Goal: Browse casually

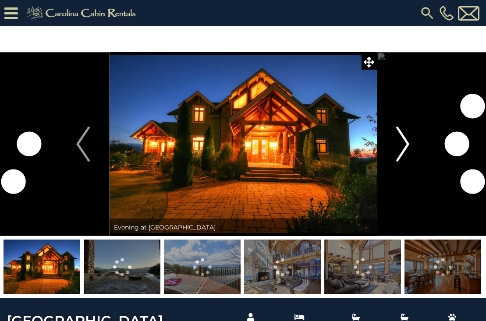
click at [406, 145] on img "Next" at bounding box center [402, 144] width 13 height 35
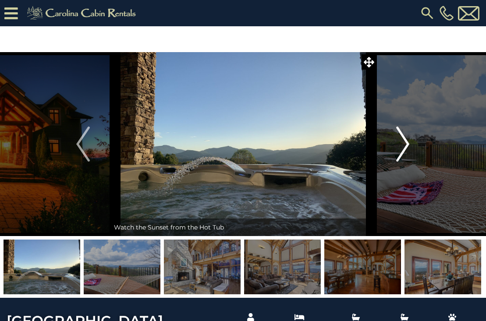
click at [403, 144] on img "Next" at bounding box center [402, 144] width 13 height 35
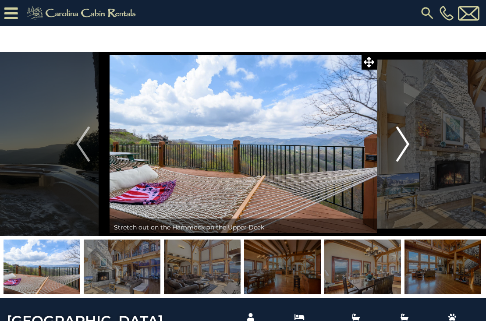
click at [403, 145] on img "Next" at bounding box center [402, 144] width 13 height 35
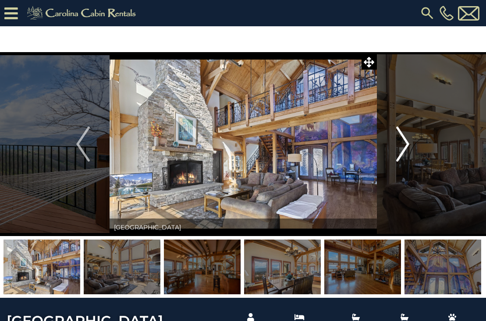
click at [405, 143] on img "Next" at bounding box center [402, 144] width 13 height 35
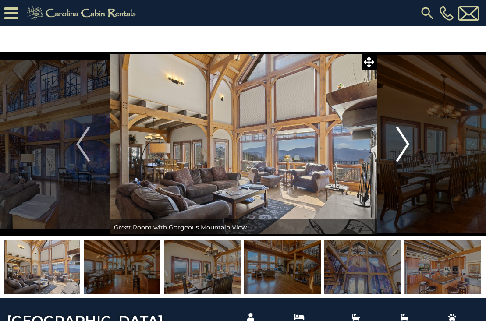
click at [405, 143] on img "Next" at bounding box center [402, 144] width 13 height 35
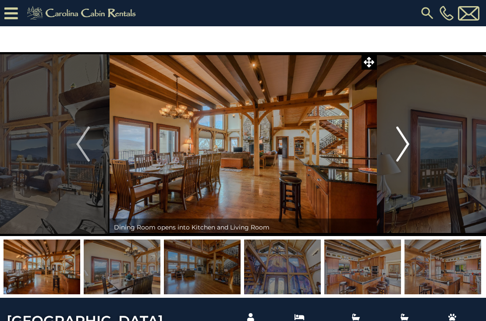
click at [408, 142] on img "Next" at bounding box center [402, 144] width 13 height 35
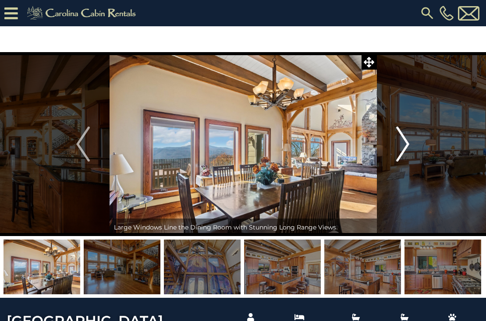
click at [407, 142] on img "Next" at bounding box center [402, 144] width 13 height 35
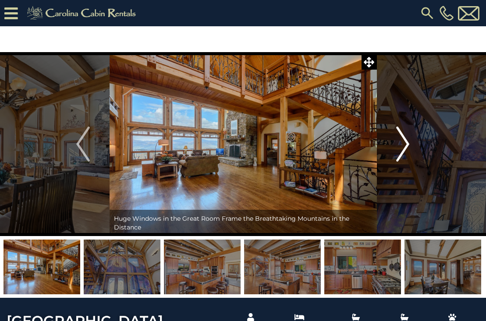
click at [407, 142] on img "Next" at bounding box center [402, 144] width 13 height 35
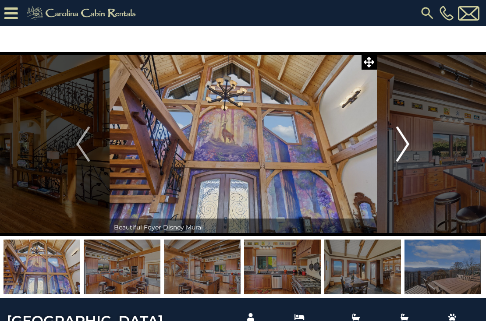
click at [407, 141] on img "Next" at bounding box center [402, 144] width 13 height 35
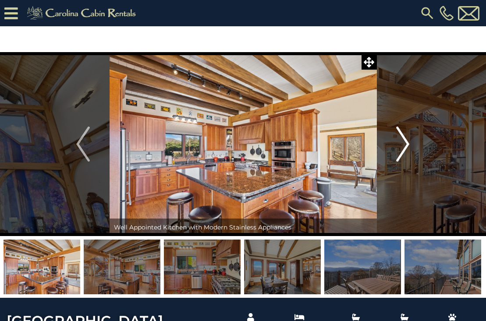
click at [407, 141] on img "Next" at bounding box center [402, 144] width 13 height 35
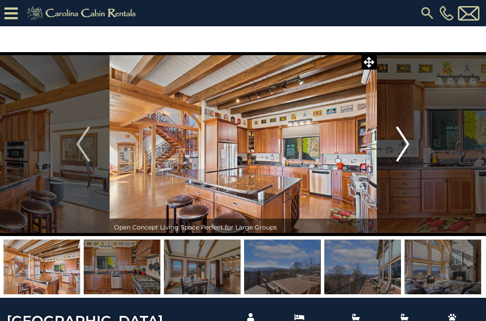
click at [407, 141] on img "Next" at bounding box center [402, 144] width 13 height 35
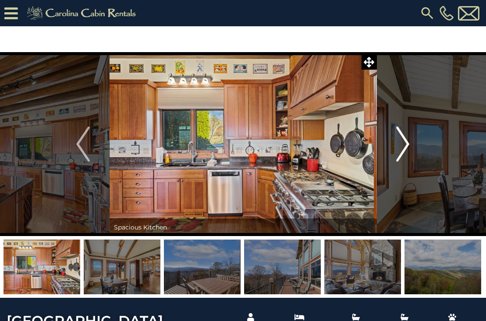
click at [407, 141] on img "Next" at bounding box center [402, 144] width 13 height 35
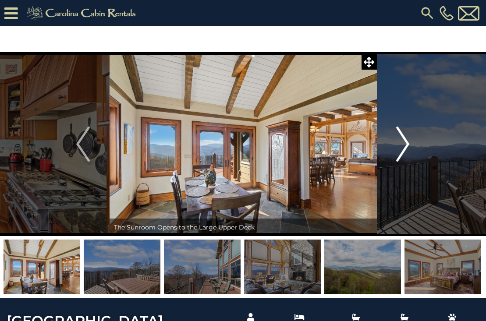
click at [407, 141] on img "Next" at bounding box center [402, 144] width 13 height 35
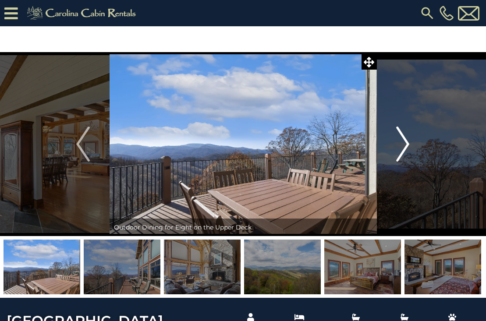
click at [407, 141] on img "Next" at bounding box center [402, 144] width 13 height 35
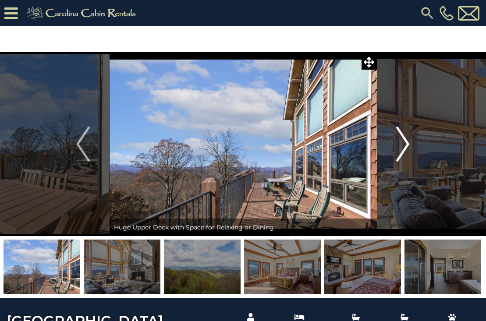
click at [407, 141] on img "Next" at bounding box center [402, 144] width 13 height 35
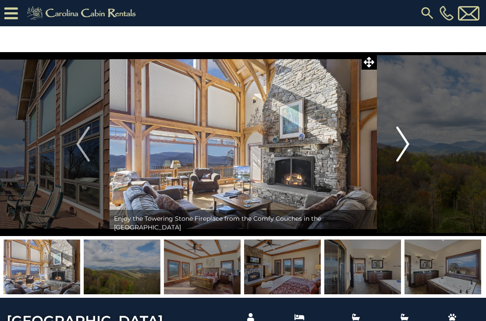
click at [407, 141] on img "Next" at bounding box center [402, 144] width 13 height 35
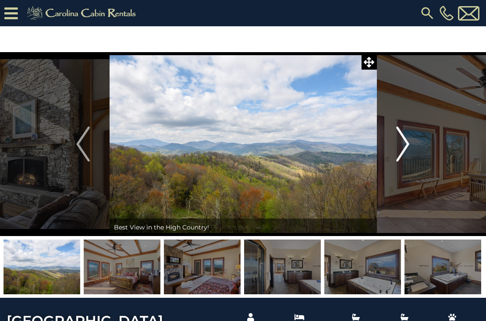
click at [407, 141] on img "Next" at bounding box center [402, 144] width 13 height 35
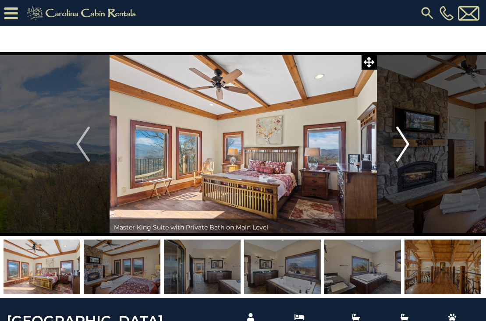
click at [407, 141] on img "Next" at bounding box center [402, 144] width 13 height 35
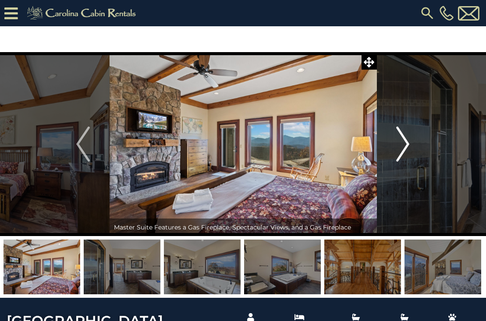
click at [407, 141] on img "Next" at bounding box center [402, 144] width 13 height 35
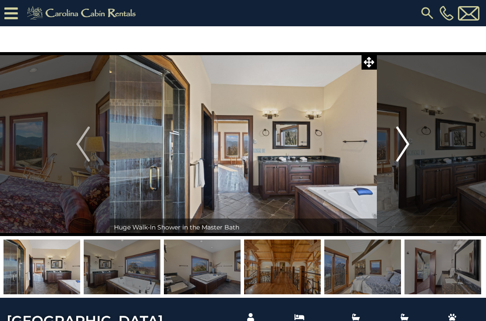
click at [407, 141] on img "Next" at bounding box center [402, 144] width 13 height 35
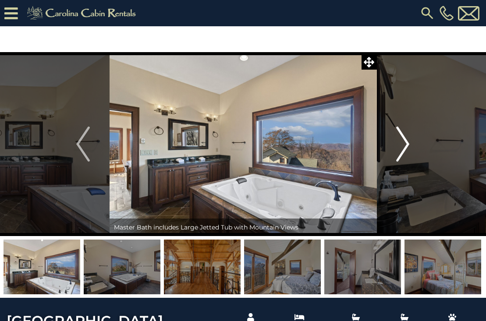
click at [407, 141] on img "Next" at bounding box center [402, 144] width 13 height 35
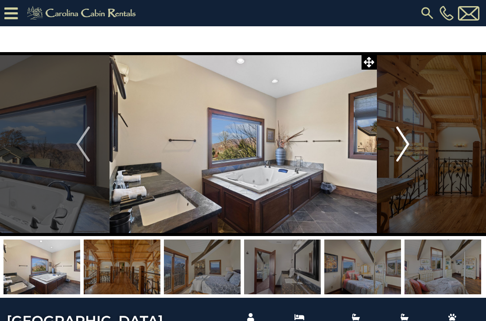
click at [407, 141] on img "Next" at bounding box center [402, 144] width 13 height 35
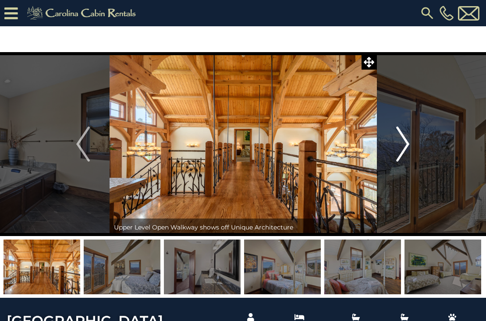
click at [407, 141] on img "Next" at bounding box center [402, 144] width 13 height 35
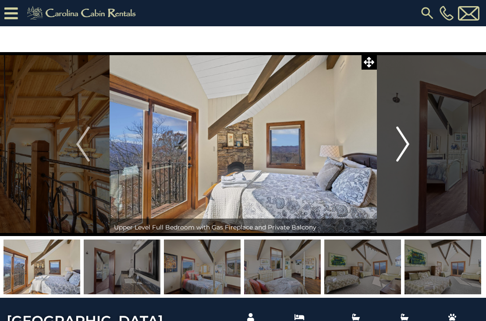
click at [407, 141] on img "Next" at bounding box center [402, 144] width 13 height 35
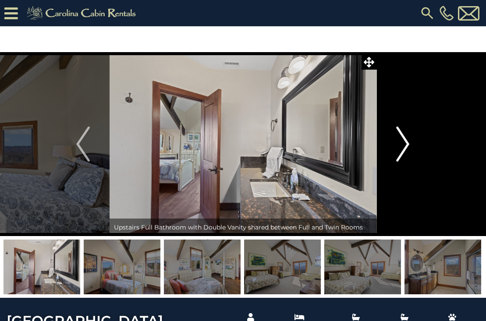
click at [407, 141] on img "Next" at bounding box center [402, 144] width 13 height 35
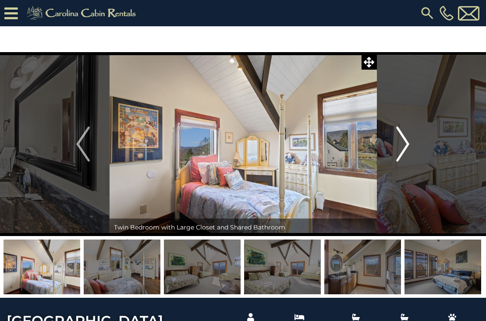
click at [404, 142] on img "Next" at bounding box center [402, 144] width 13 height 35
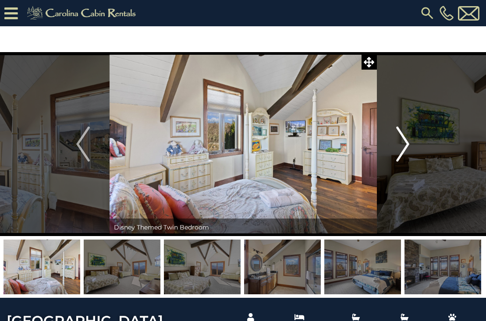
click at [405, 141] on img "Next" at bounding box center [402, 144] width 13 height 35
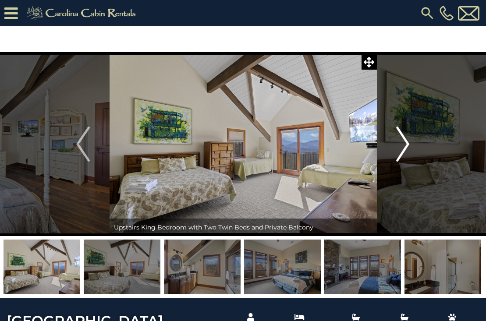
click at [405, 141] on img "Next" at bounding box center [402, 144] width 13 height 35
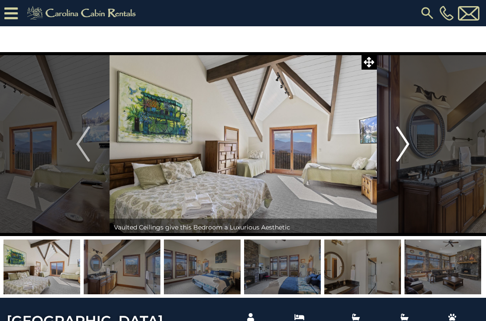
click at [405, 141] on img "Next" at bounding box center [402, 144] width 13 height 35
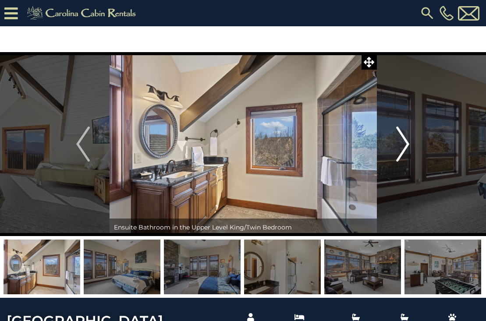
click at [405, 141] on img "Next" at bounding box center [402, 144] width 13 height 35
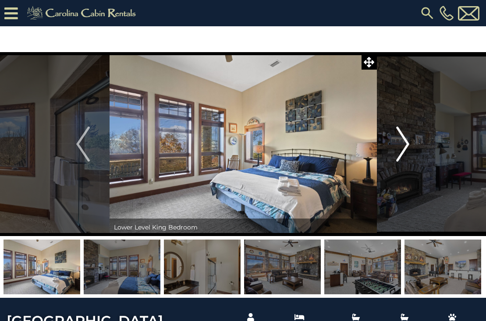
click at [405, 141] on img "Next" at bounding box center [402, 144] width 13 height 35
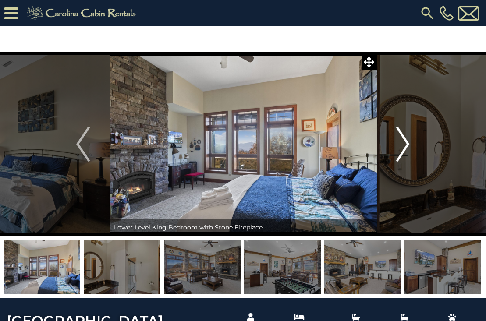
click at [405, 141] on img "Next" at bounding box center [402, 144] width 13 height 35
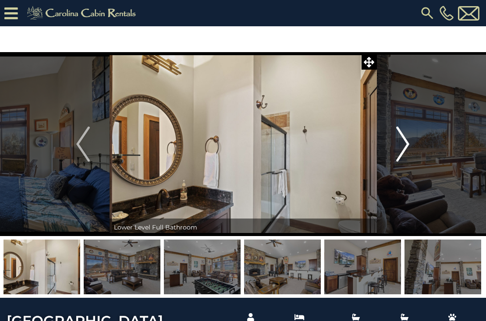
click at [405, 141] on img "Next" at bounding box center [402, 144] width 13 height 35
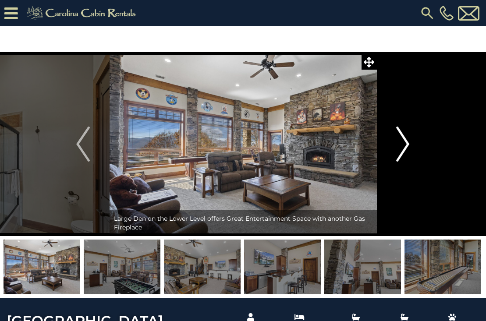
click at [405, 141] on img "Next" at bounding box center [402, 144] width 13 height 35
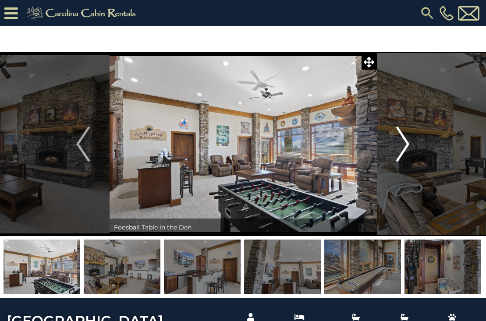
click at [405, 141] on img "Next" at bounding box center [402, 144] width 13 height 35
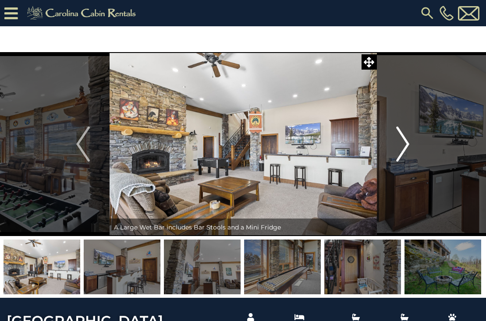
click at [405, 141] on img "Next" at bounding box center [402, 144] width 13 height 35
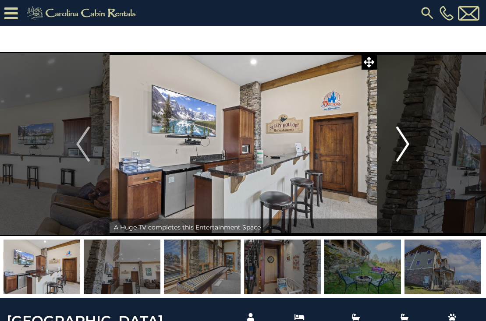
click at [405, 141] on img "Next" at bounding box center [402, 144] width 13 height 35
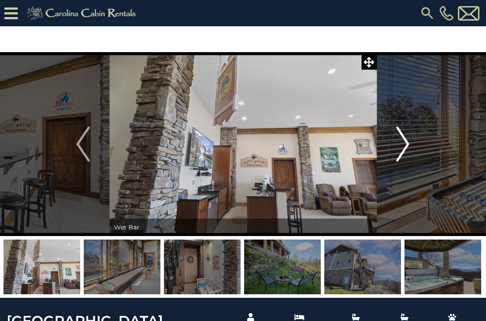
click at [405, 141] on img "Next" at bounding box center [402, 144] width 13 height 35
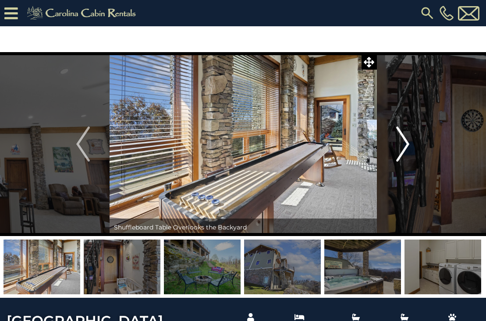
click at [405, 141] on img "Next" at bounding box center [402, 144] width 13 height 35
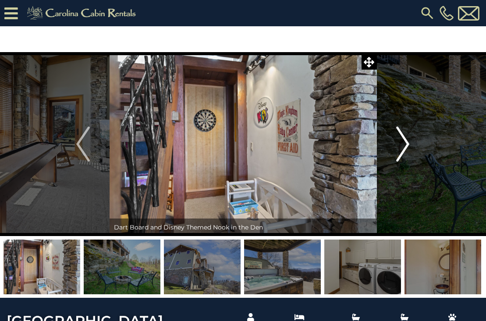
click at [405, 141] on img "Next" at bounding box center [402, 144] width 13 height 35
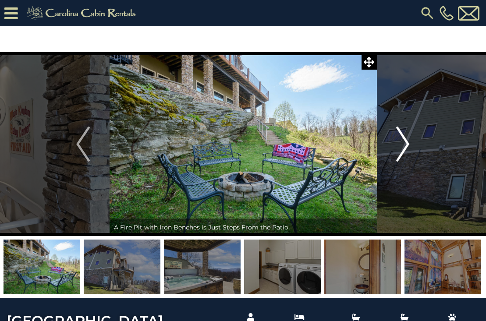
click at [405, 141] on img "Next" at bounding box center [402, 144] width 13 height 35
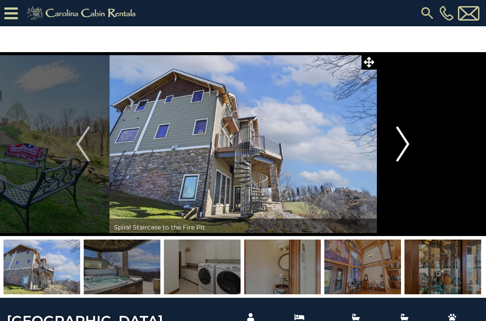
click at [405, 141] on img "Next" at bounding box center [402, 144] width 13 height 35
